Goal: Task Accomplishment & Management: Use online tool/utility

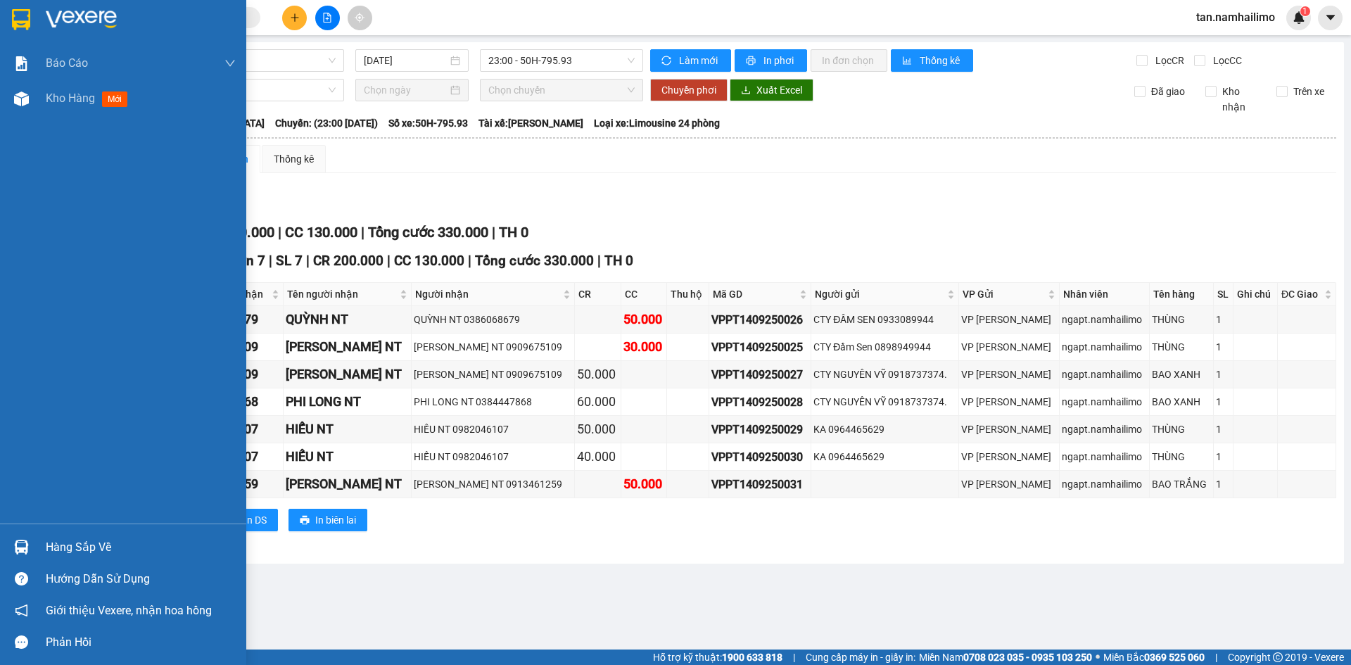
click at [27, 18] on img at bounding box center [21, 19] width 18 height 21
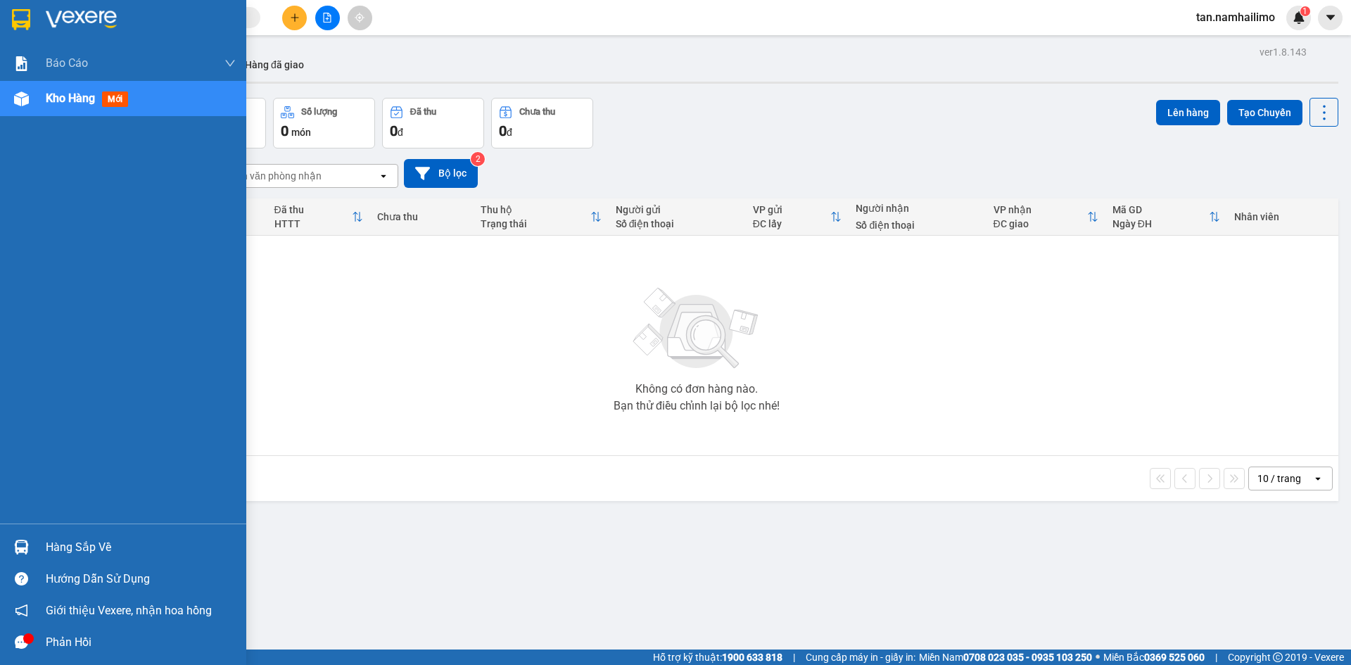
click at [19, 642] on icon "message" at bounding box center [21, 641] width 13 height 13
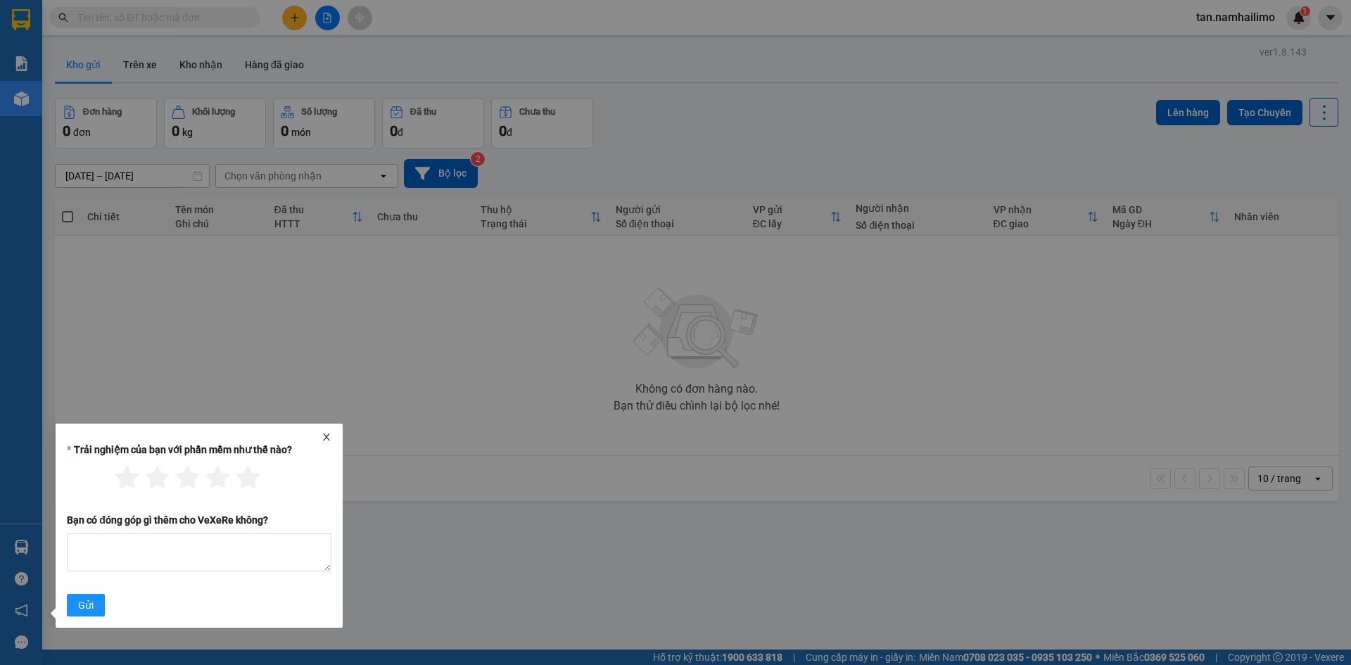
click at [322, 441] on icon "close" at bounding box center [327, 437] width 10 height 10
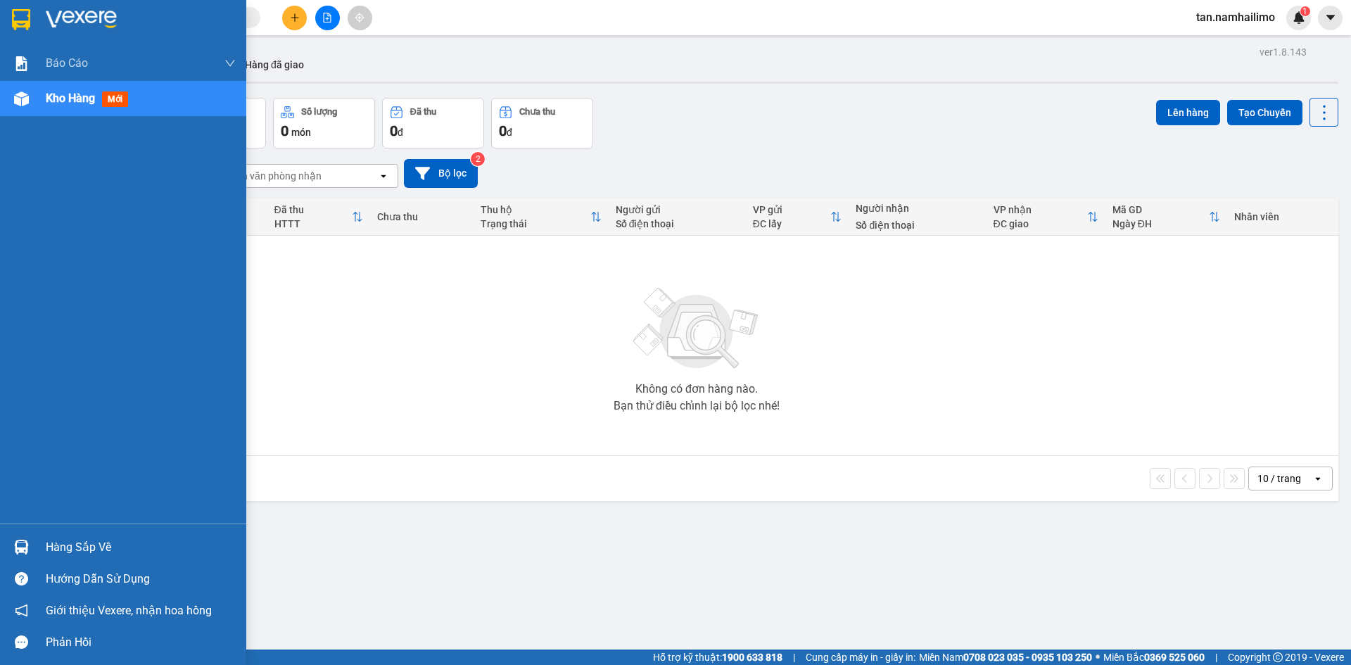
click at [27, 543] on img at bounding box center [21, 547] width 15 height 15
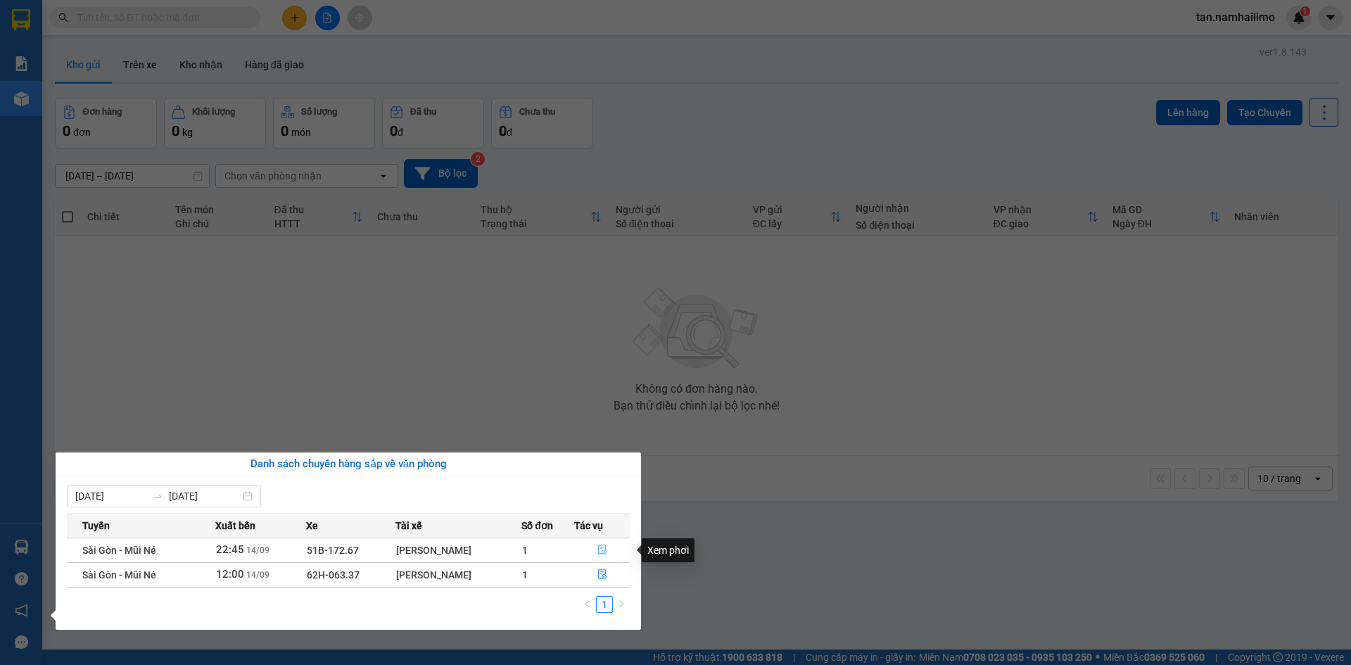
click at [602, 550] on icon "file-done" at bounding box center [602, 550] width 10 height 10
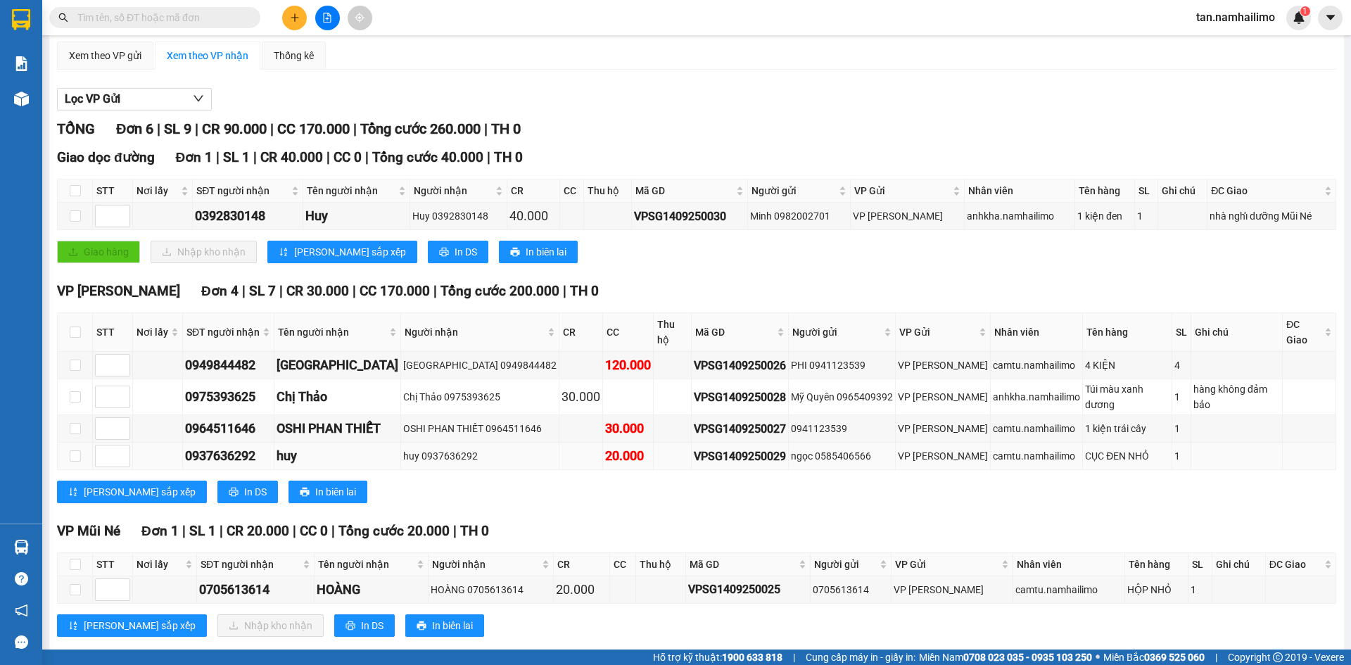
scroll to position [106, 0]
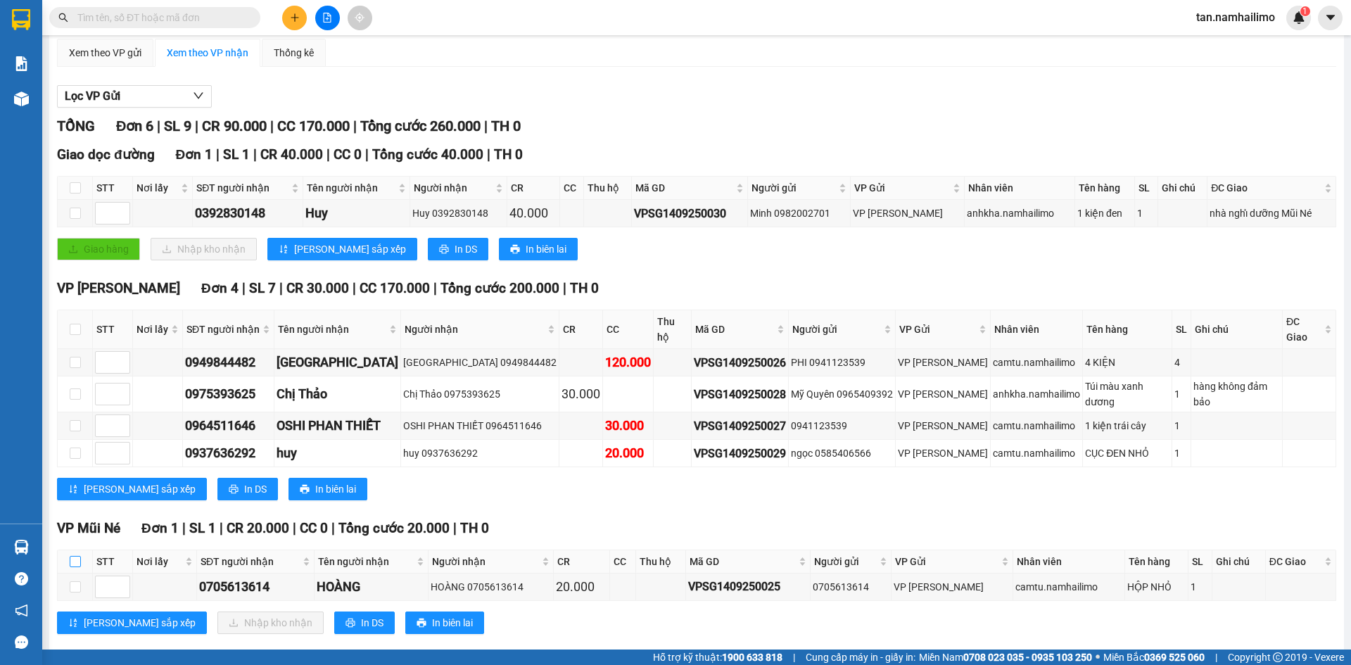
click at [74, 556] on input "checkbox" at bounding box center [75, 561] width 11 height 11
checkbox input "true"
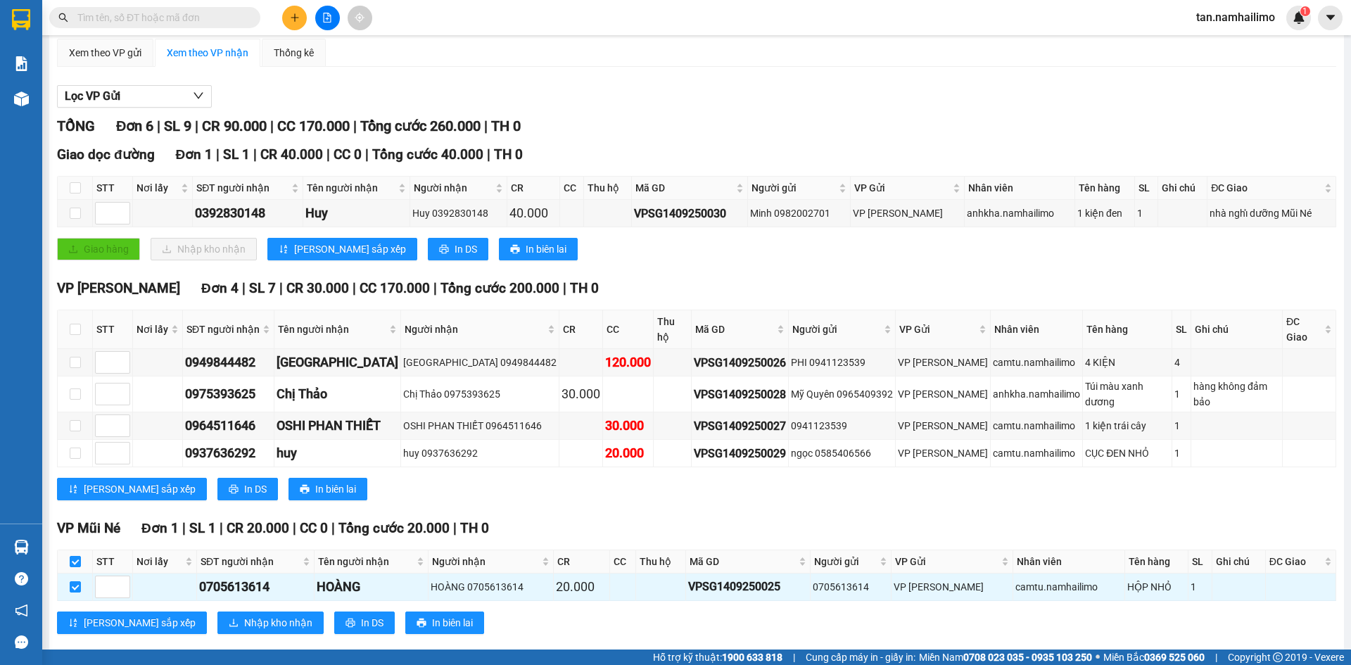
click at [82, 189] on th at bounding box center [75, 188] width 35 height 23
click at [77, 188] on input "checkbox" at bounding box center [75, 187] width 11 height 11
checkbox input "true"
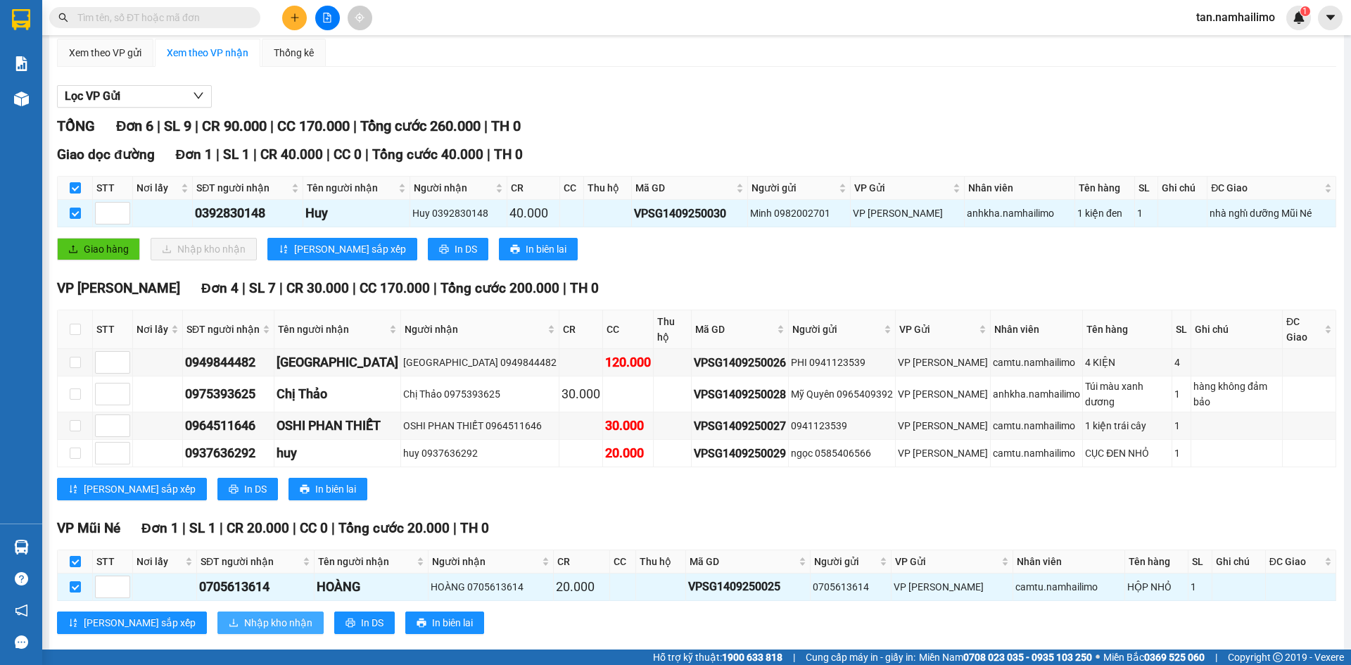
click at [244, 615] on span "Nhập kho nhận" at bounding box center [278, 622] width 68 height 15
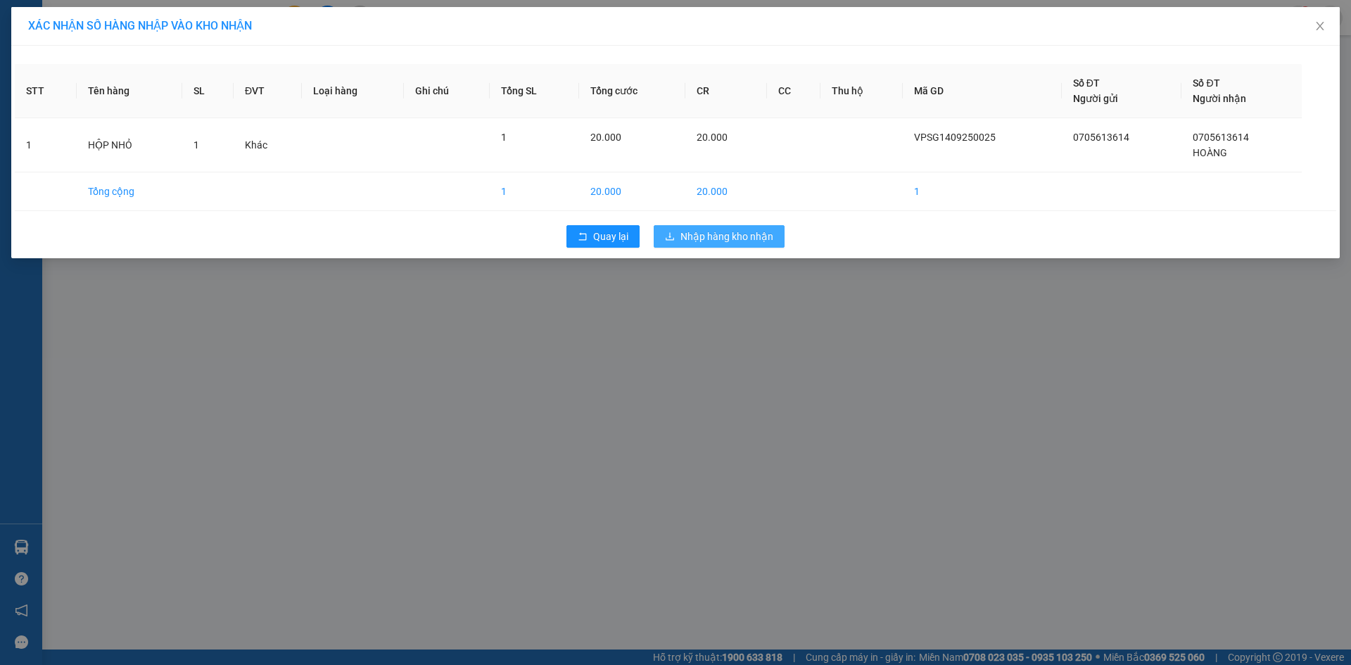
click at [672, 229] on button "Nhập hàng kho nhận" at bounding box center [719, 236] width 131 height 23
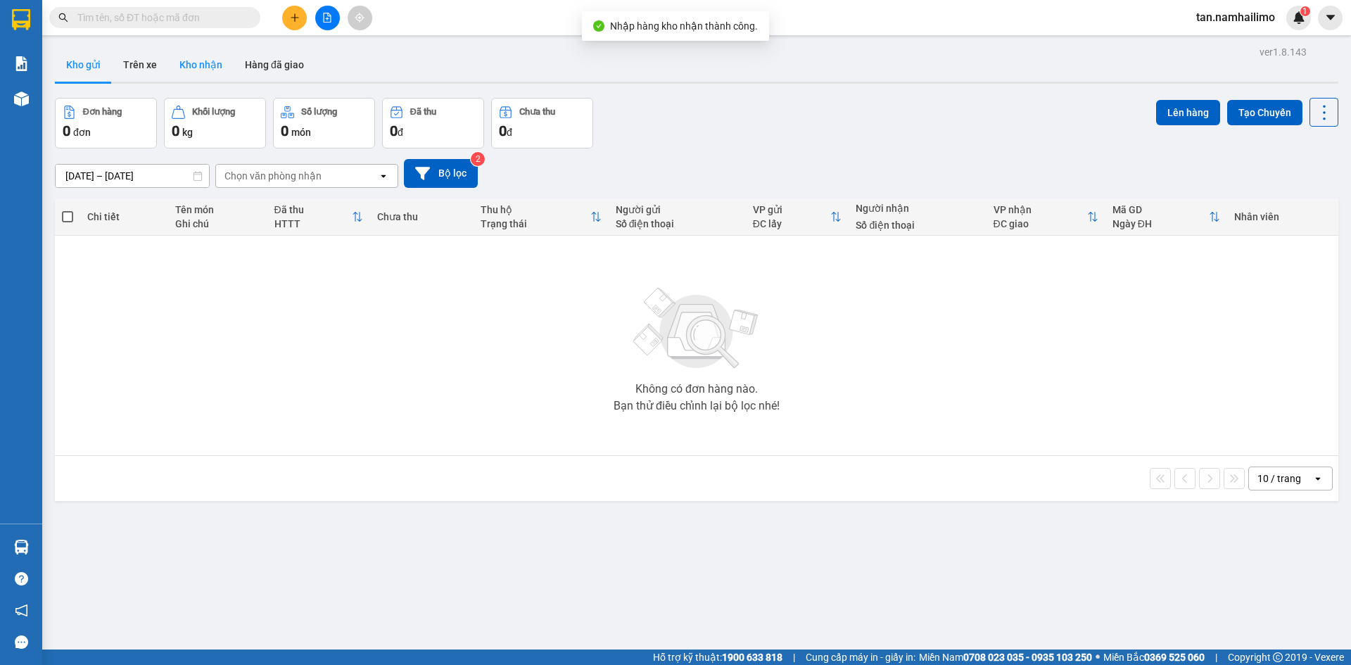
click at [194, 53] on button "Kho nhận" at bounding box center [200, 65] width 65 height 34
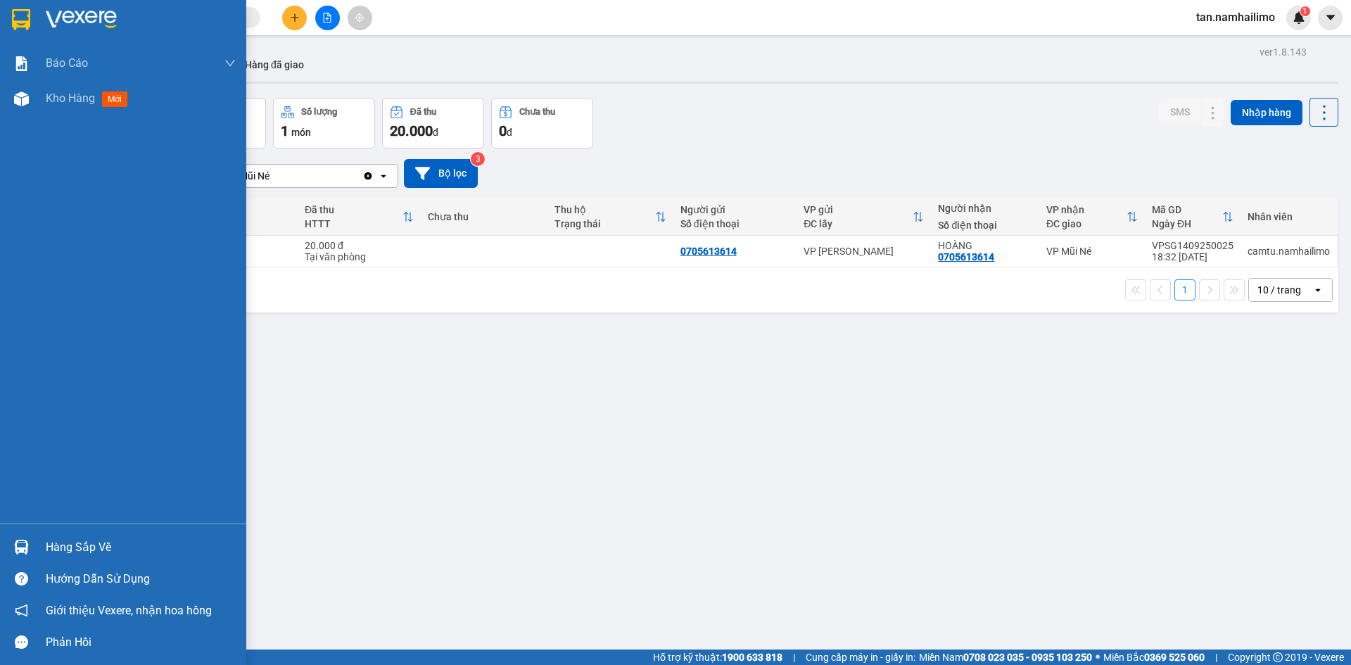
click at [18, 545] on img at bounding box center [21, 547] width 15 height 15
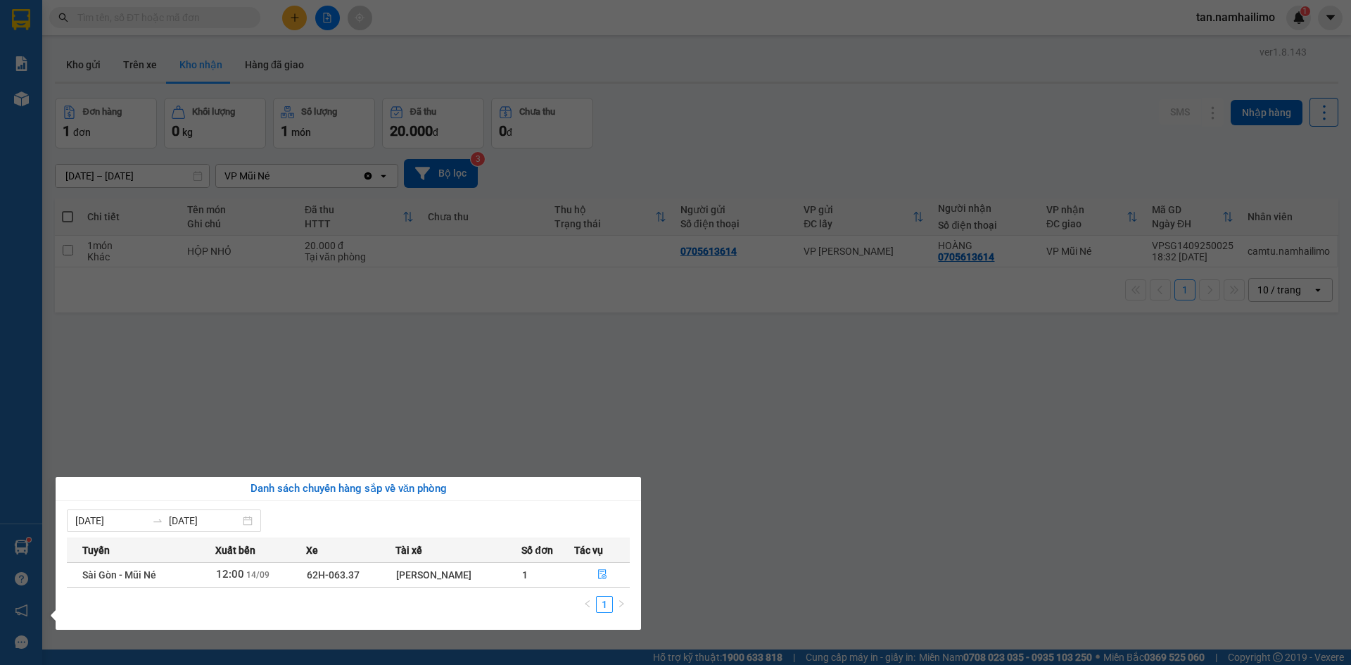
click at [505, 367] on section "Kết quả tìm kiếm ( 0 ) Bộ lọc No Data tan.namhailimo 1 Báo cáo Báo cáo dòng tiề…" at bounding box center [675, 332] width 1351 height 665
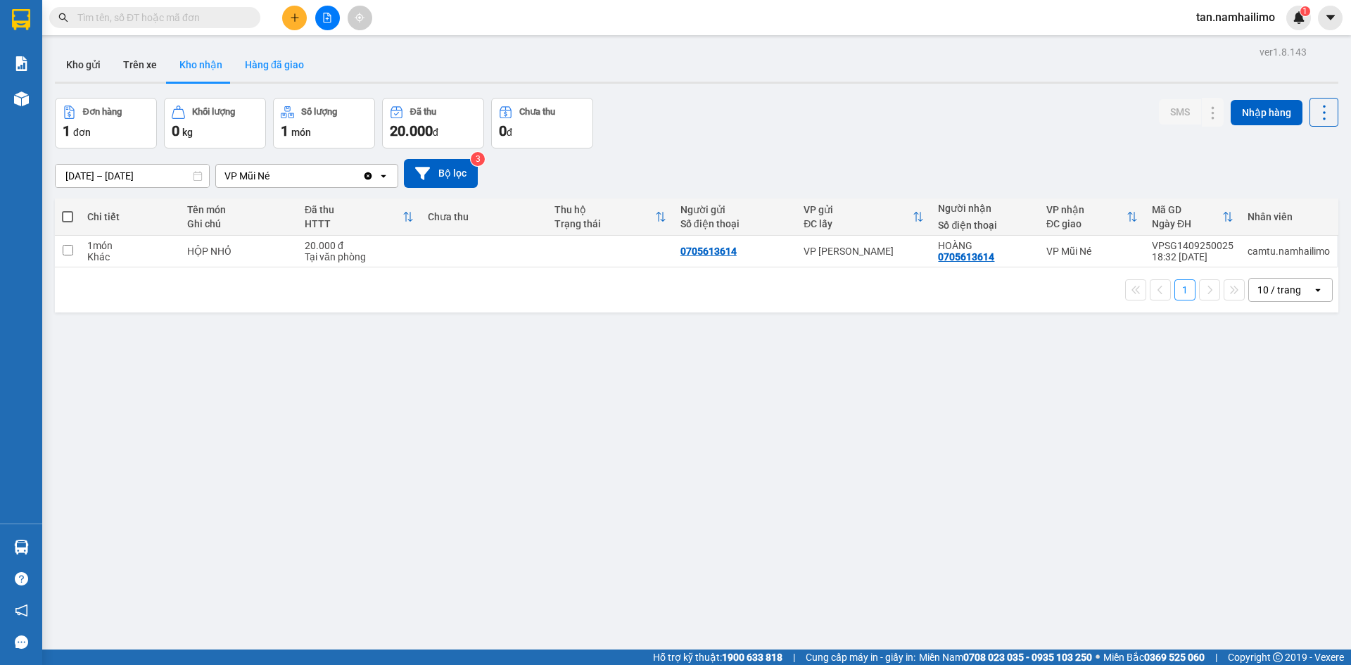
drag, startPoint x: 289, startPoint y: 61, endPoint x: 295, endPoint y: 56, distance: 7.6
click at [289, 61] on button "Hàng đã giao" at bounding box center [275, 65] width 82 height 34
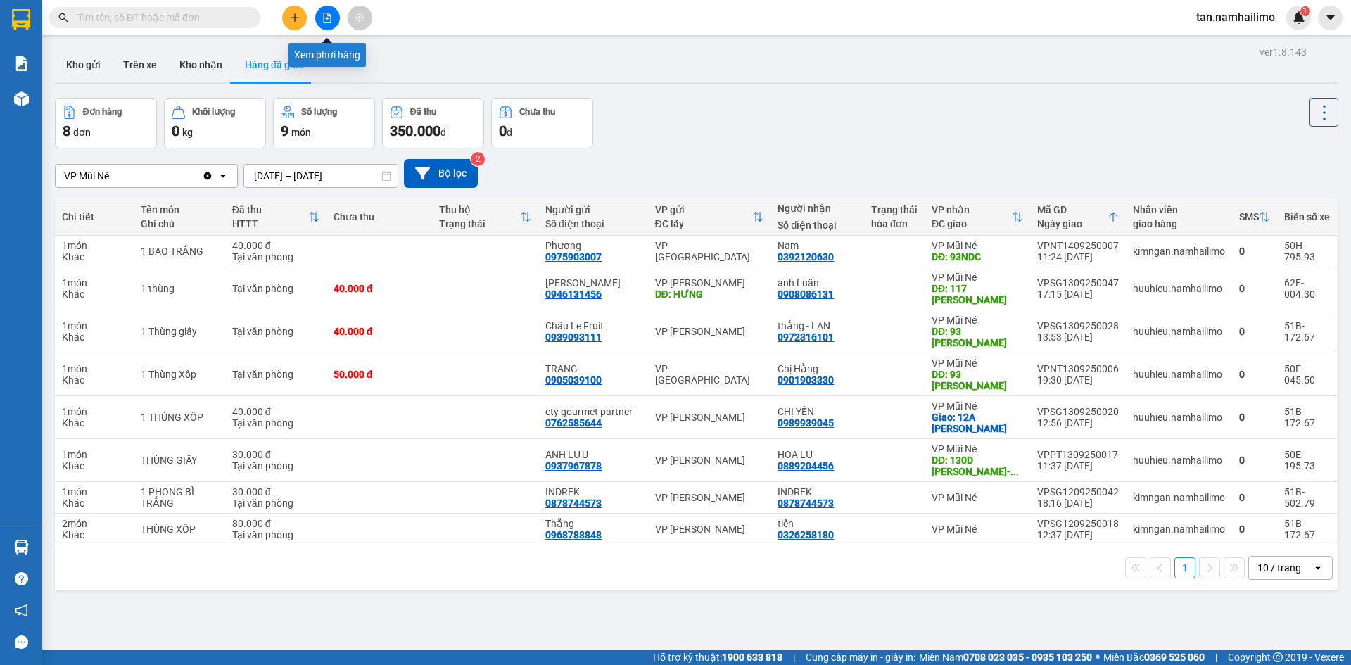
click at [327, 20] on icon "file-add" at bounding box center [327, 18] width 10 height 10
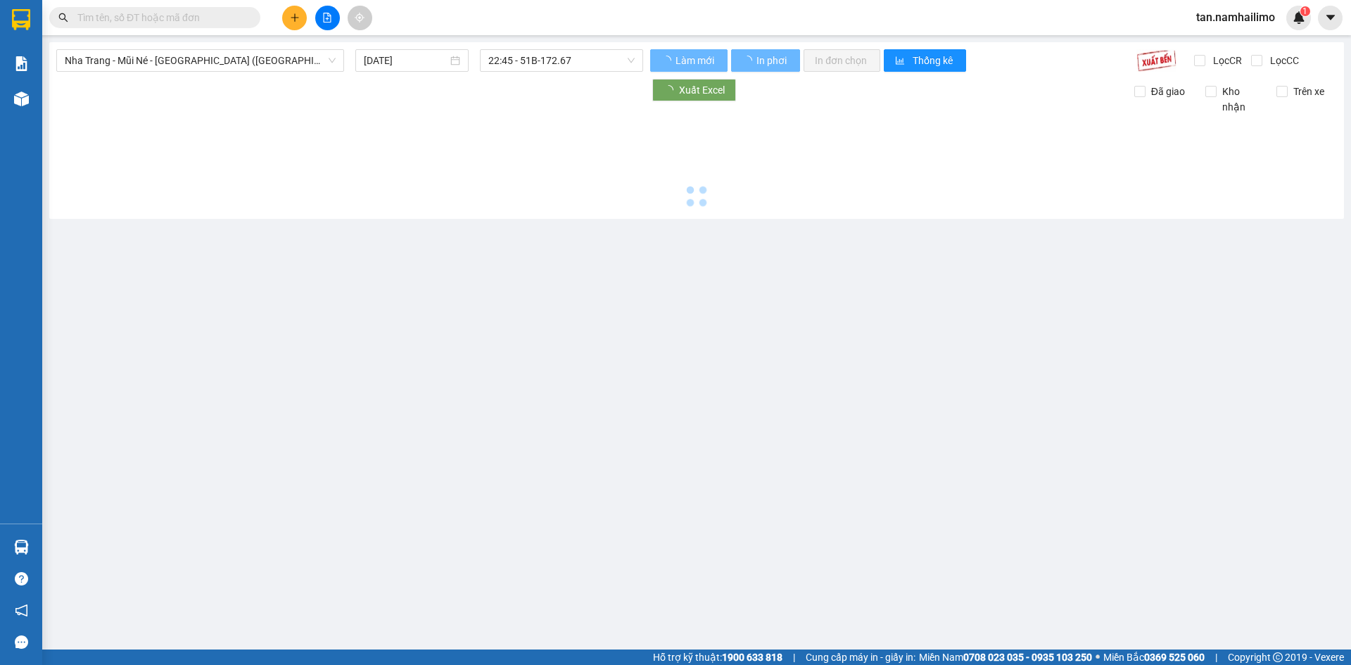
type input "15/09/2025"
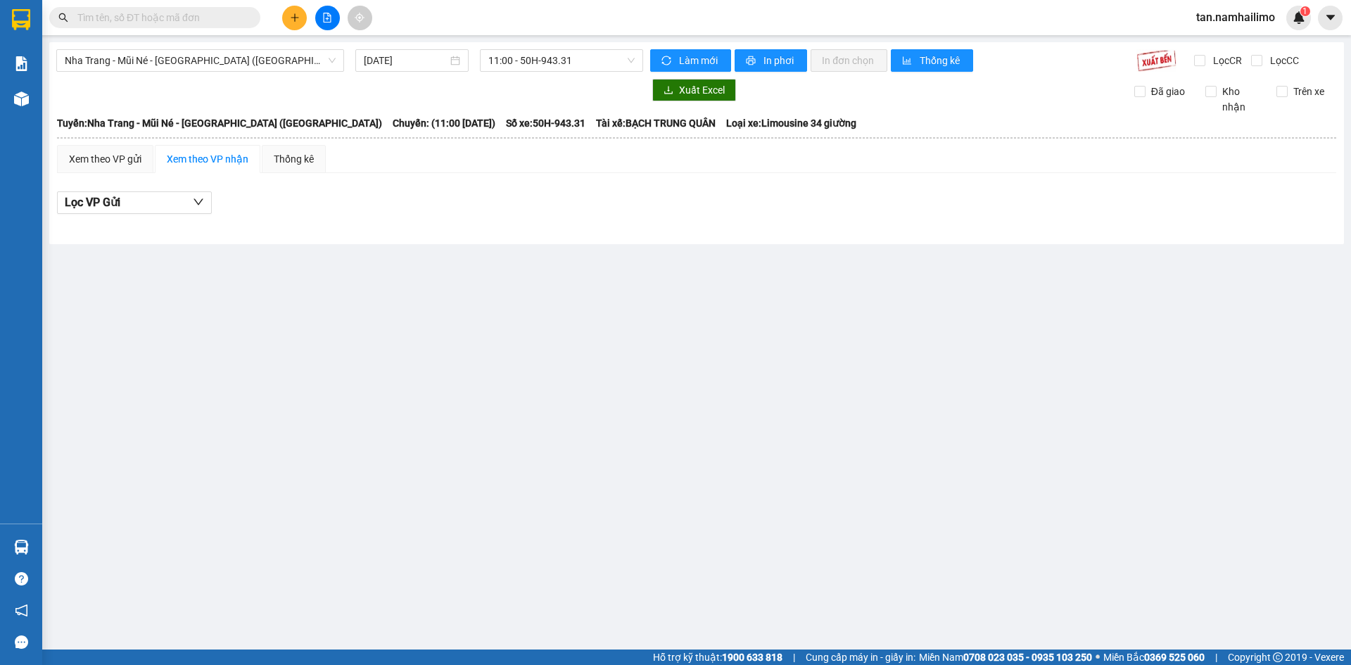
click at [268, 72] on div "Nha Trang - Mũi Né - Sài Gòn (Sáng) 15/09/2025 11:00 - 50H-943.31 Làm mới In ph…" at bounding box center [696, 143] width 1295 height 202
click at [251, 50] on span "Nha Trang - Mũi Né - [GEOGRAPHIC_DATA] ([GEOGRAPHIC_DATA])" at bounding box center [200, 60] width 271 height 21
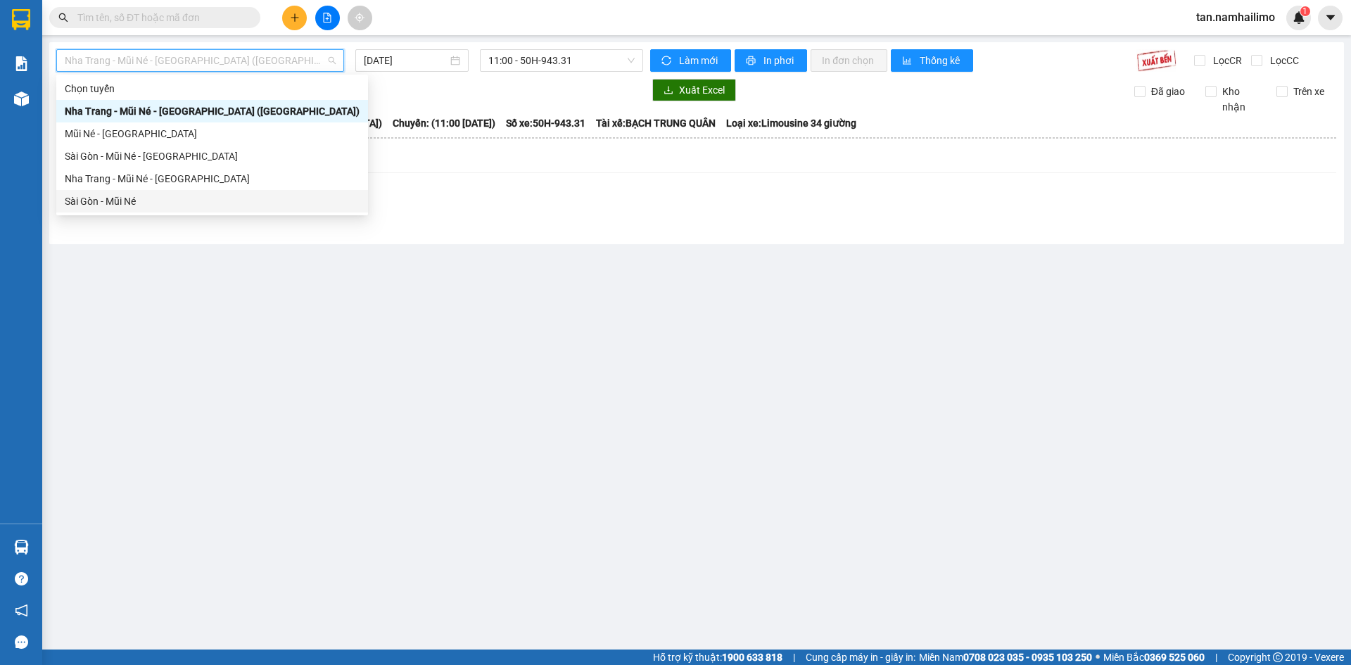
click at [121, 204] on div "Sài Gòn - Mũi Né" at bounding box center [212, 201] width 295 height 15
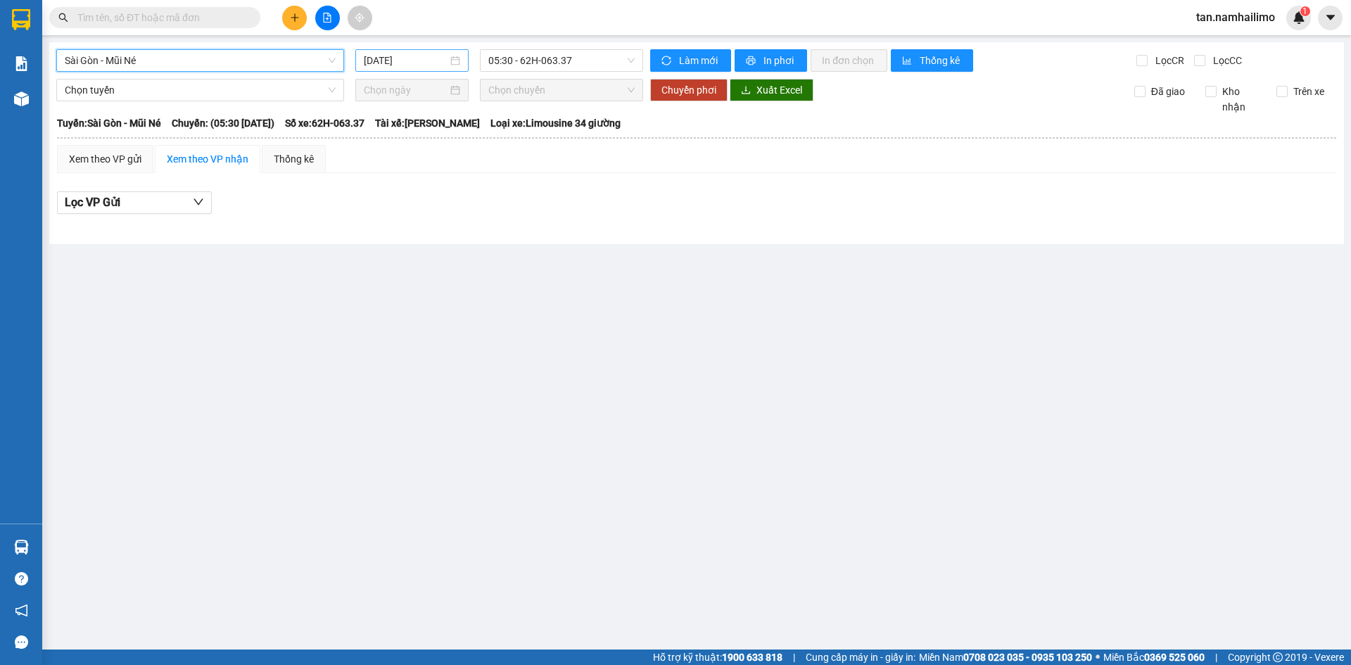
click at [426, 53] on input "15/09/2025" at bounding box center [406, 60] width 84 height 15
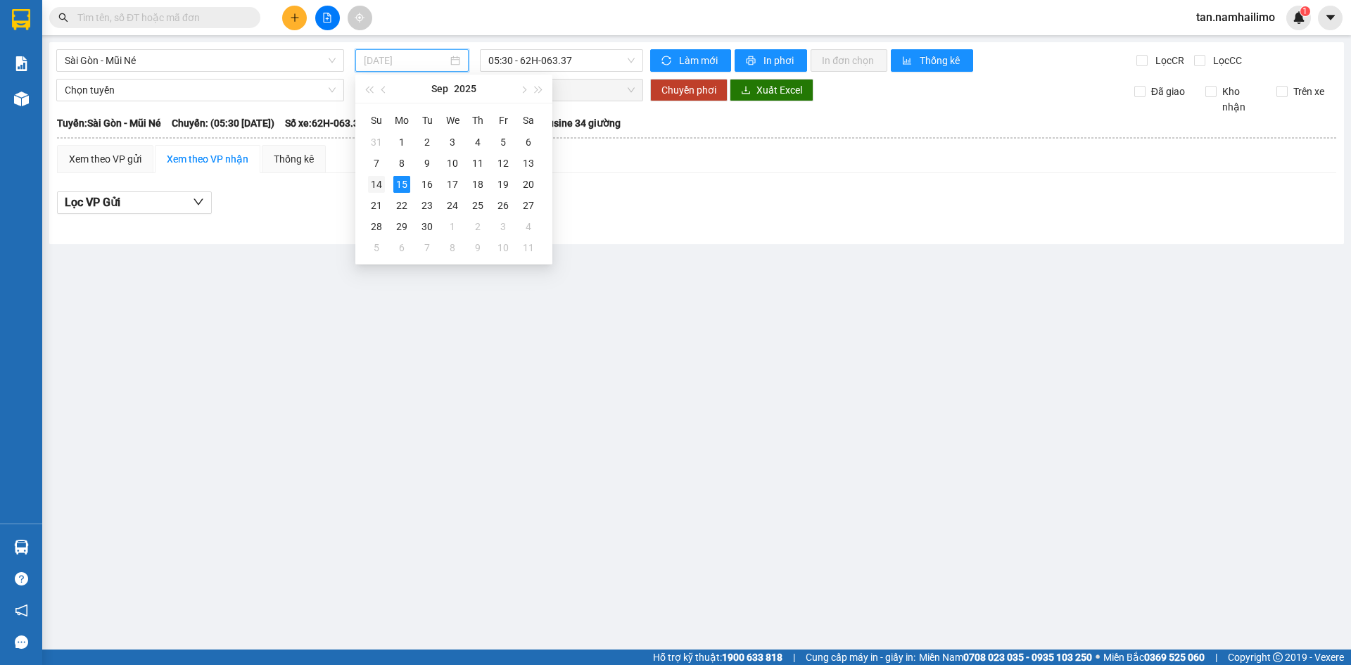
click at [382, 185] on div "14" at bounding box center [376, 184] width 17 height 17
type input "[DATE]"
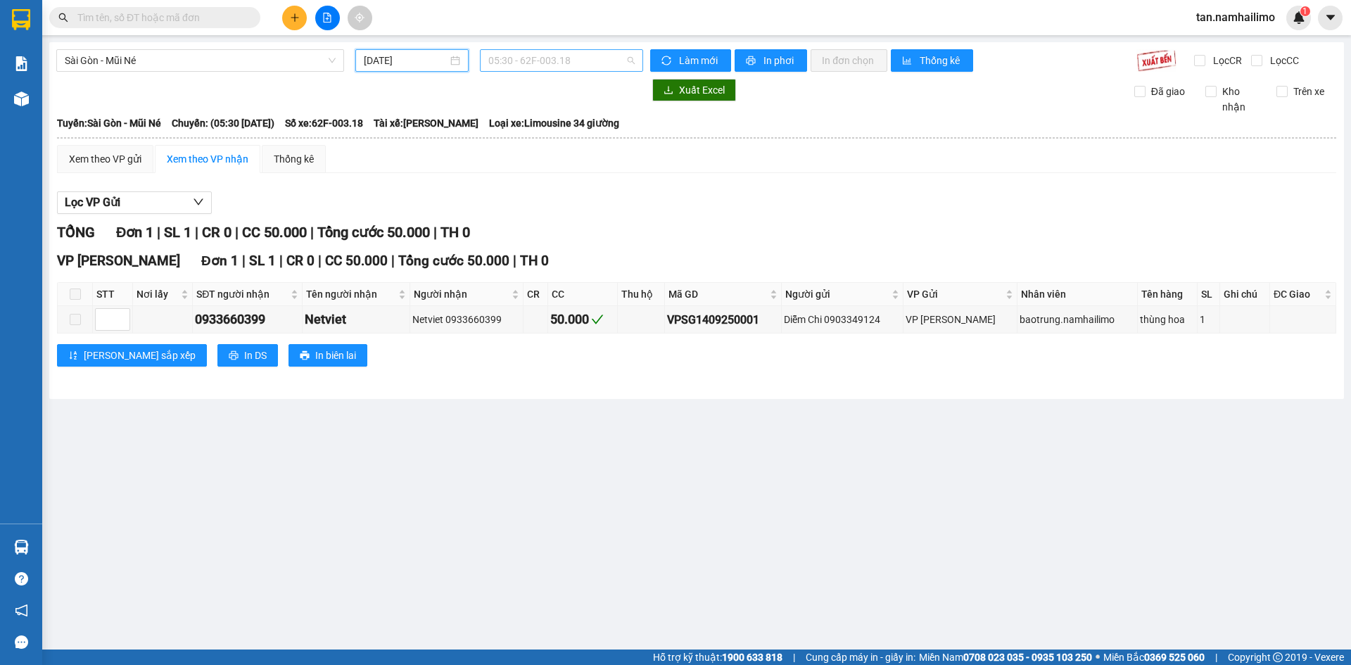
click at [545, 63] on span "05:30 - 62F-003.18" at bounding box center [561, 60] width 146 height 21
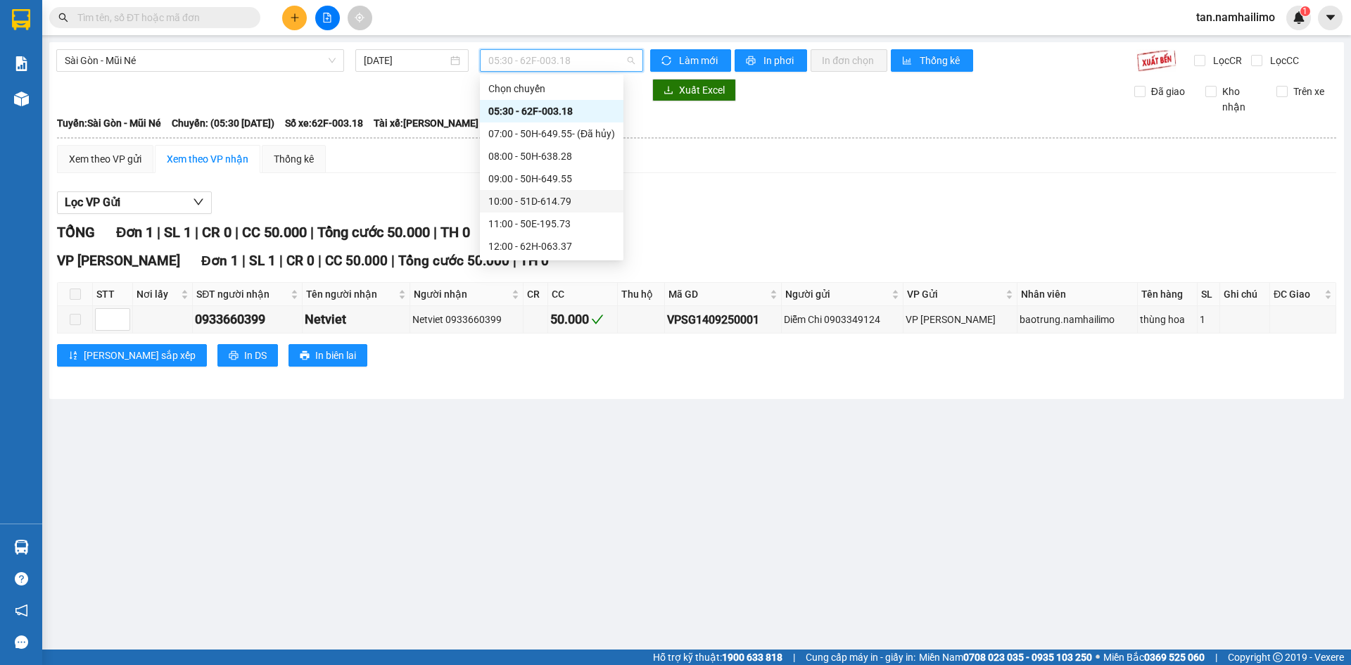
scroll to position [135, 0]
click at [570, 244] on div "22:45 - 51B-172.67" at bounding box center [551, 246] width 127 height 15
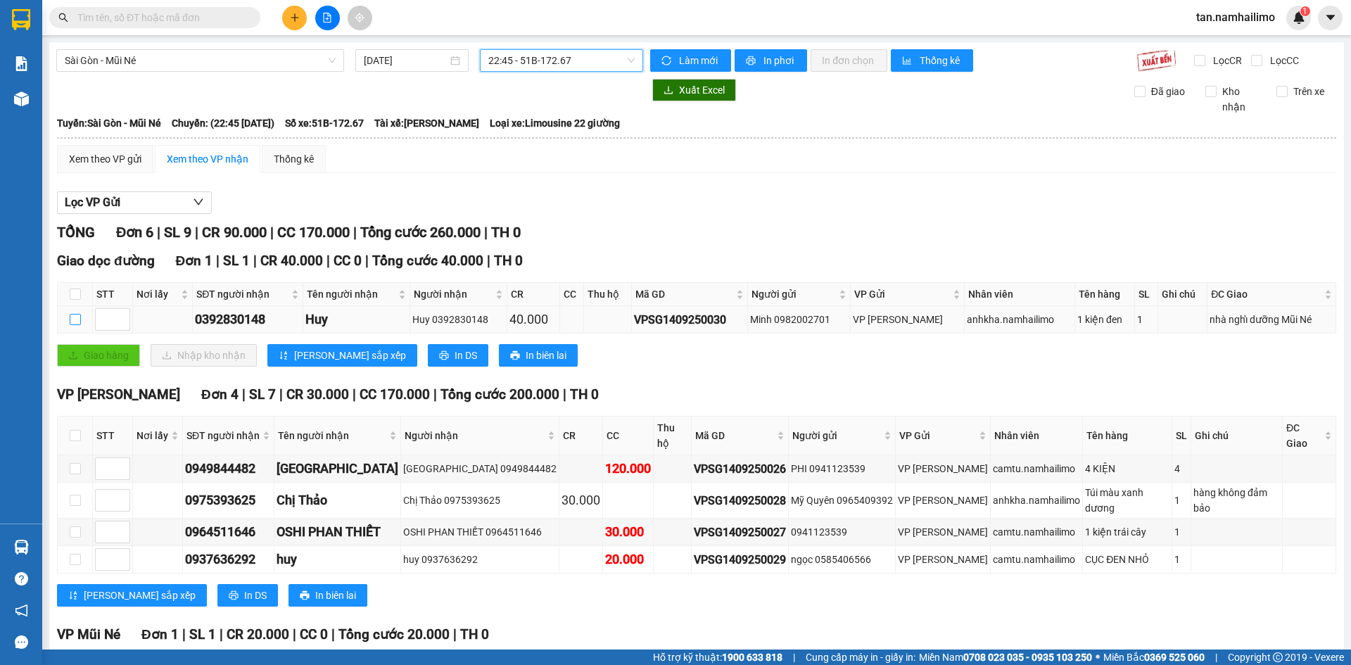
click at [72, 322] on input "checkbox" at bounding box center [75, 319] width 11 height 11
checkbox input "true"
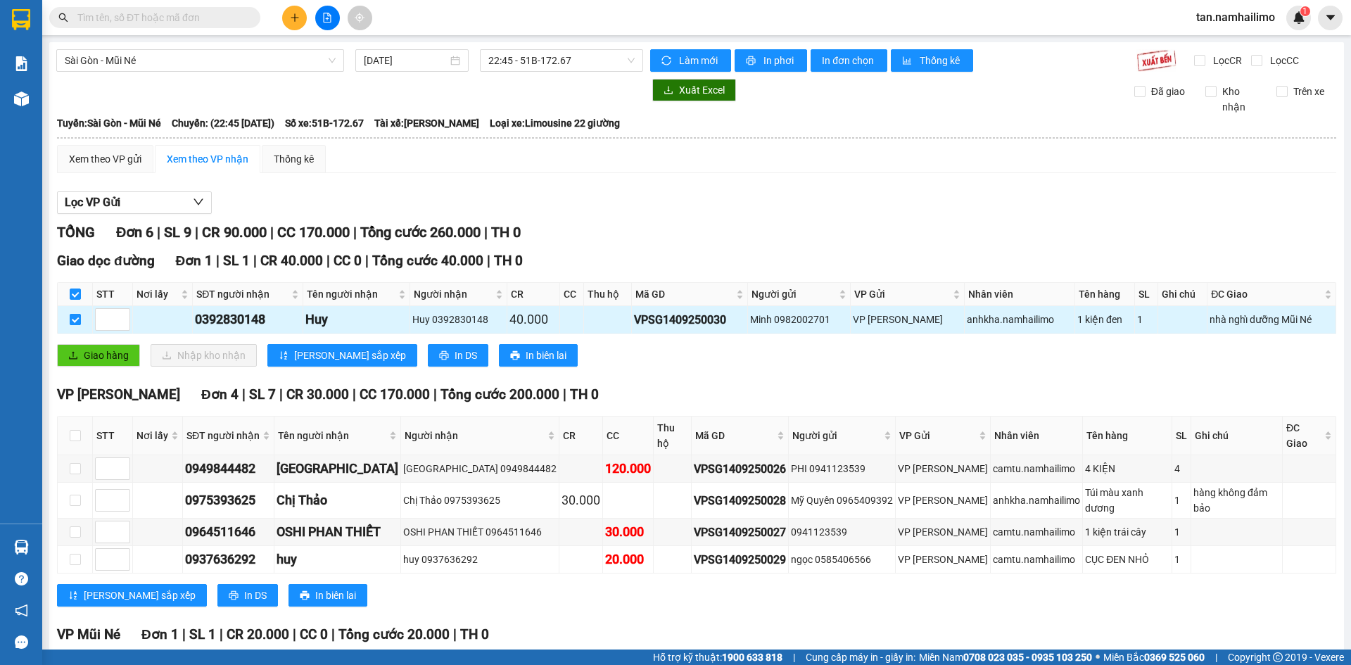
click at [77, 319] on input "checkbox" at bounding box center [75, 319] width 11 height 11
checkbox input "false"
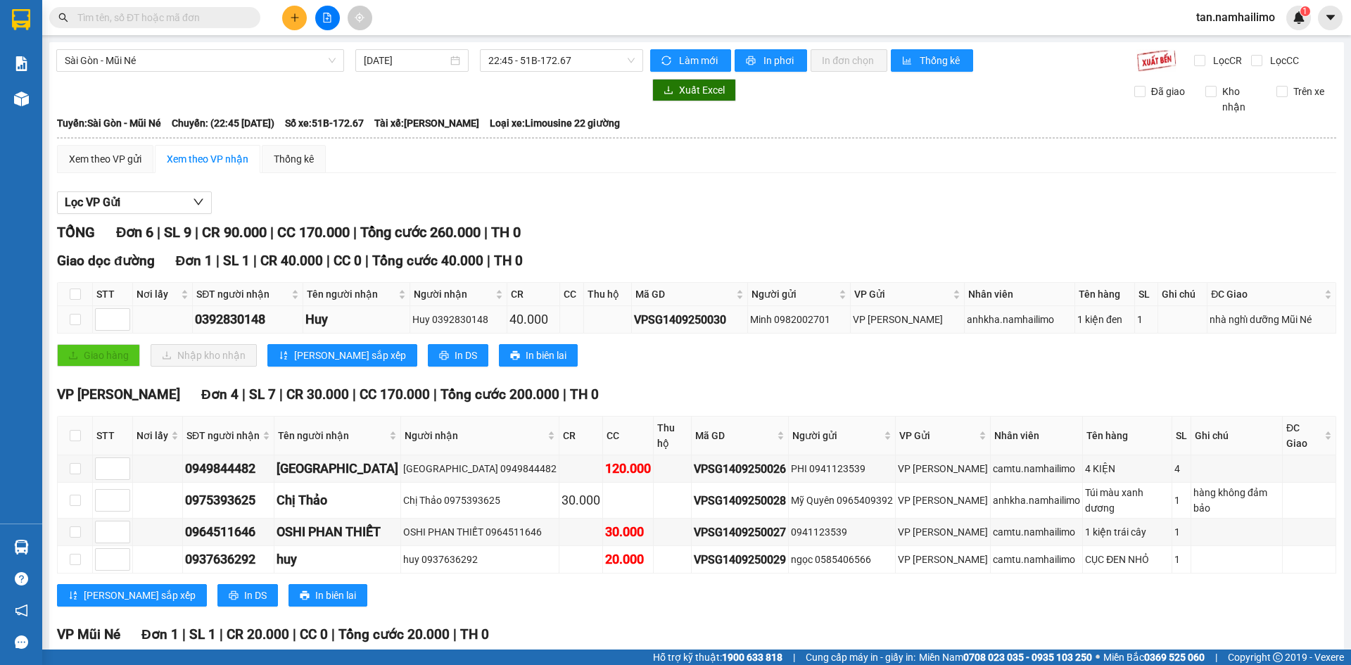
click at [1255, 322] on div "nhà nghỉ dưỡng Mũi Né" at bounding box center [1272, 319] width 124 height 15
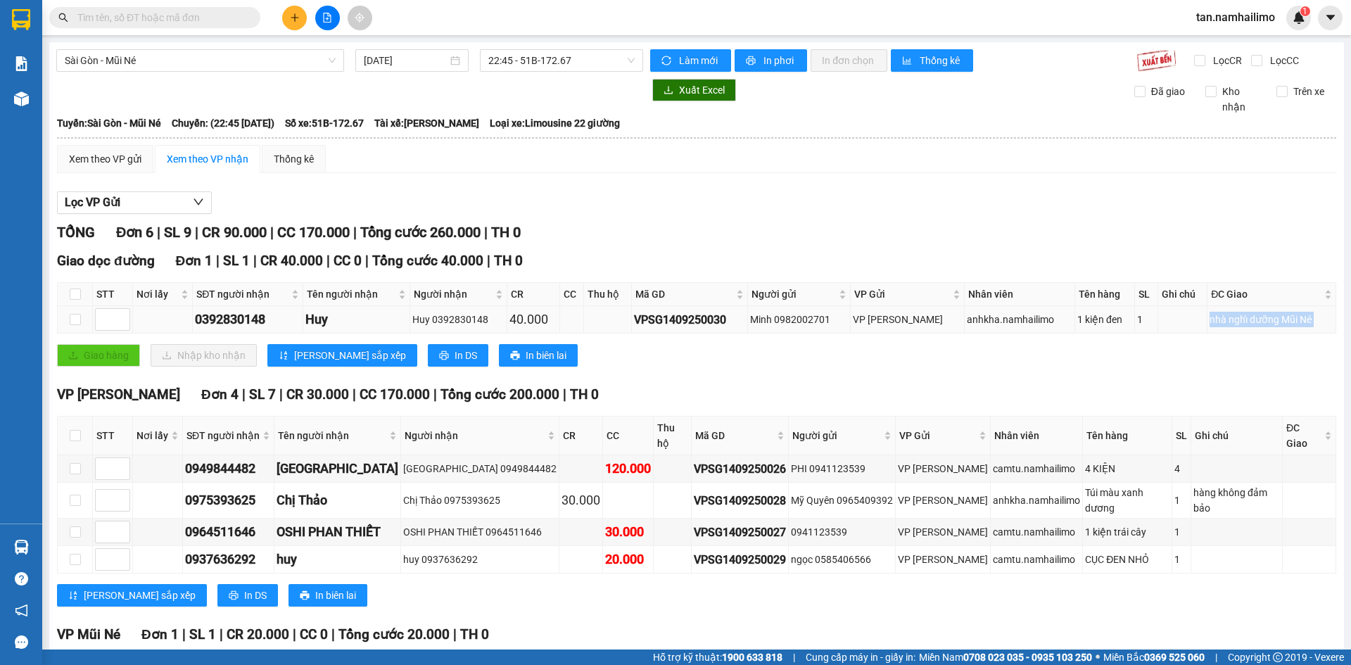
click at [1255, 322] on div "nhà nghỉ dưỡng Mũi Né" at bounding box center [1272, 319] width 124 height 15
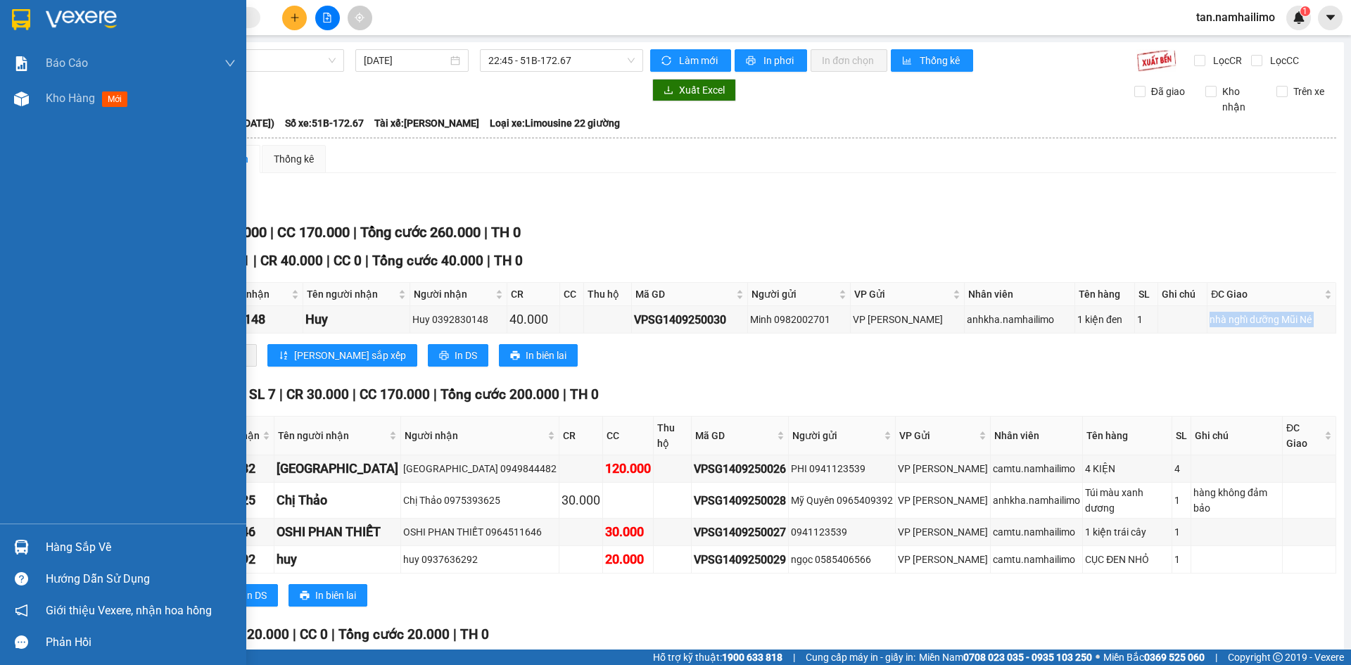
click at [20, 11] on img at bounding box center [21, 19] width 18 height 21
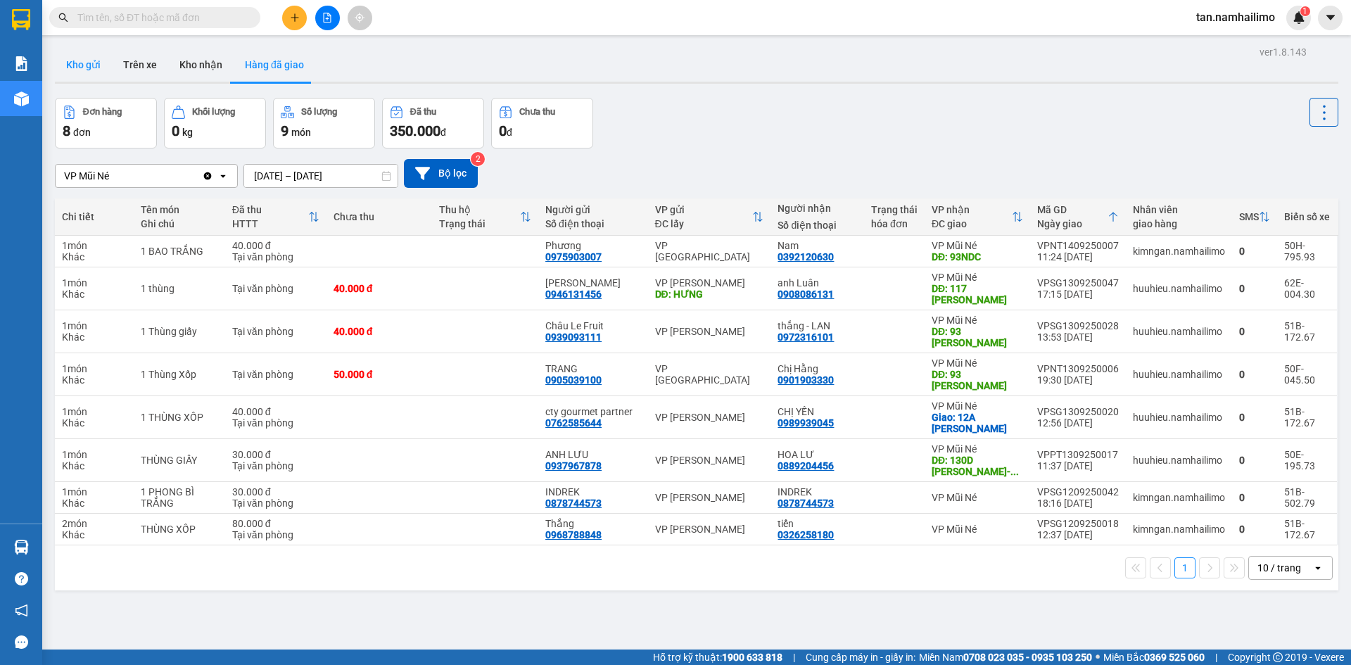
click at [96, 70] on button "Kho gửi" at bounding box center [83, 65] width 57 height 34
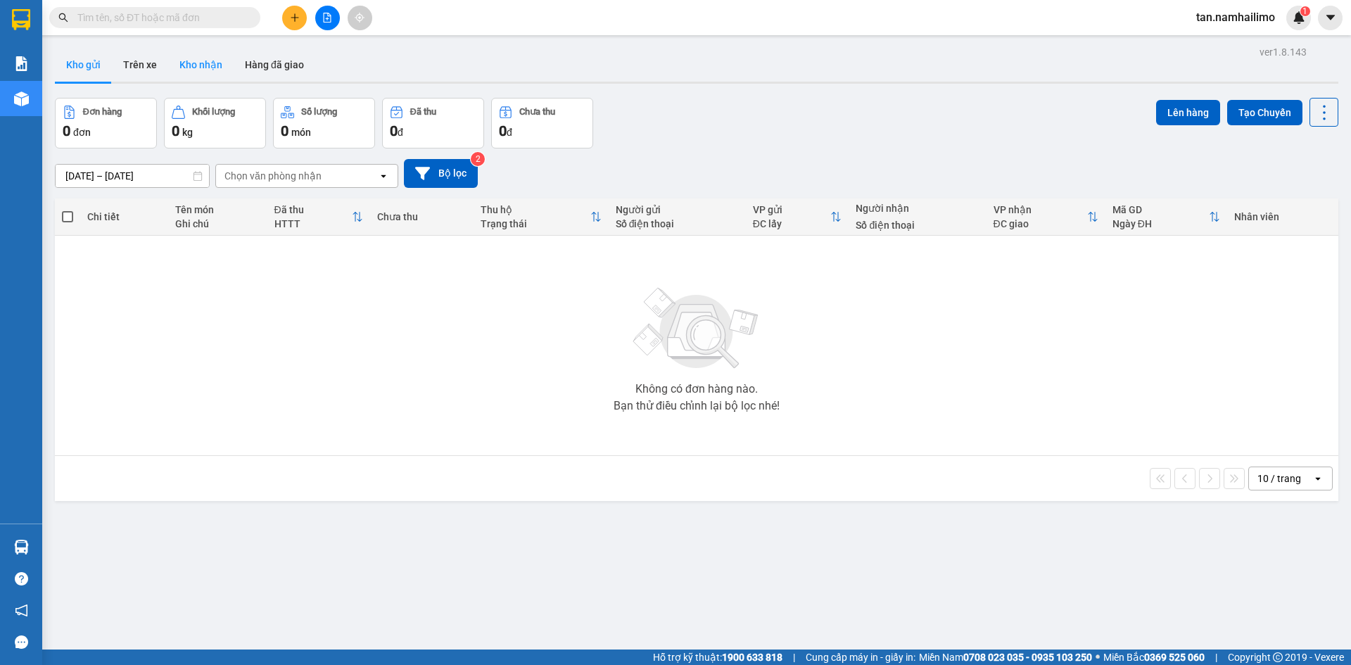
click at [213, 61] on button "Kho nhận" at bounding box center [200, 65] width 65 height 34
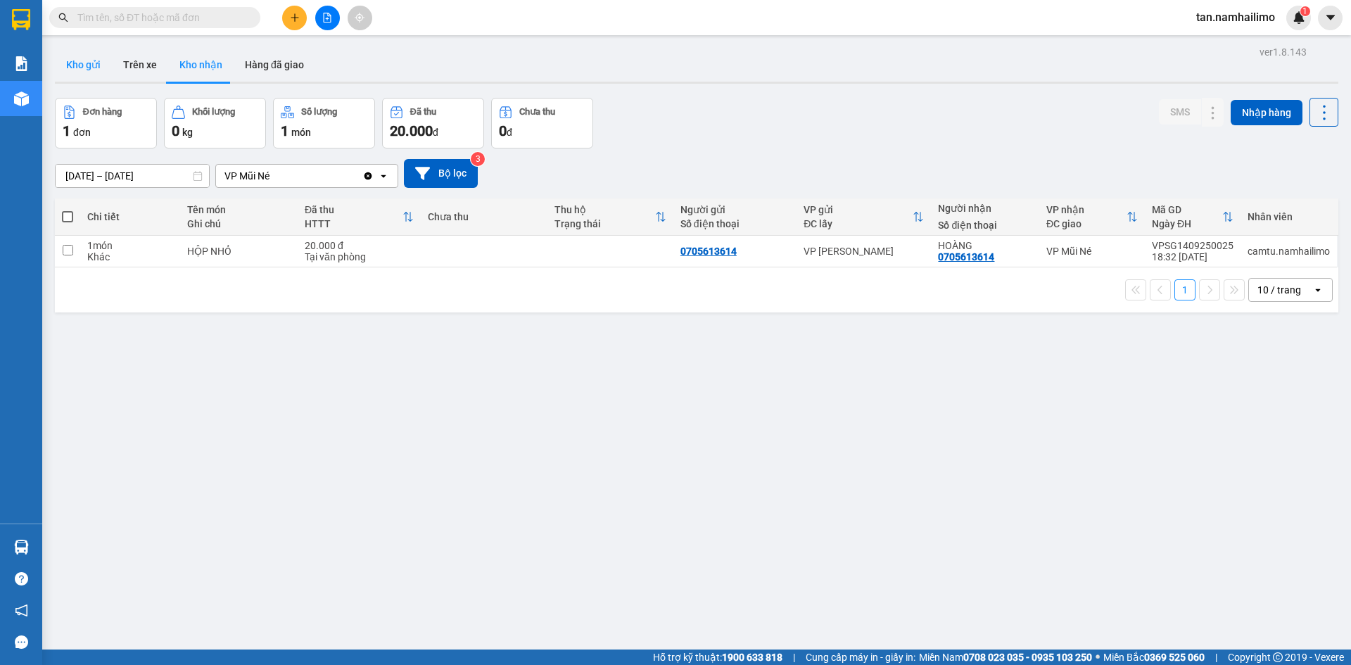
click at [83, 73] on button "Kho gửi" at bounding box center [83, 65] width 57 height 34
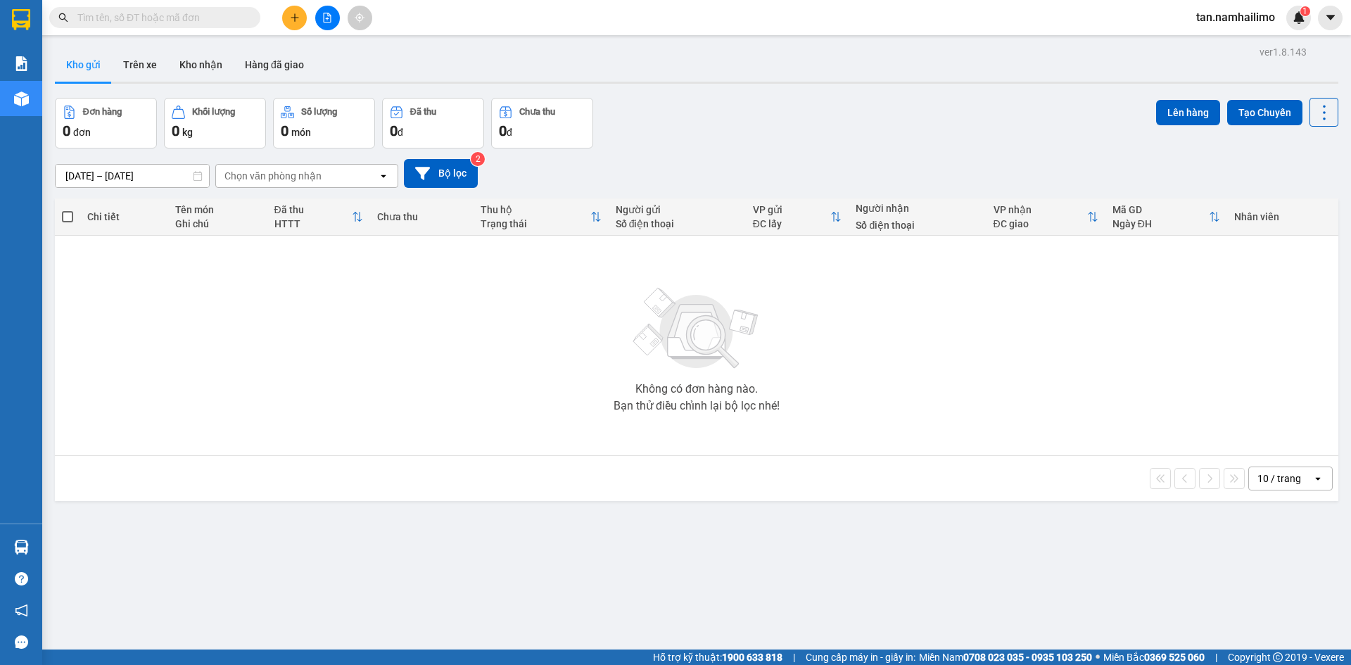
click at [1231, 559] on div "ver 1.8.143 Kho gửi Trên xe Kho nhận Hàng đã giao Đơn hàng 0 đơn Khối lượng 0 k…" at bounding box center [696, 374] width 1295 height 665
